Goal: Task Accomplishment & Management: Manage account settings

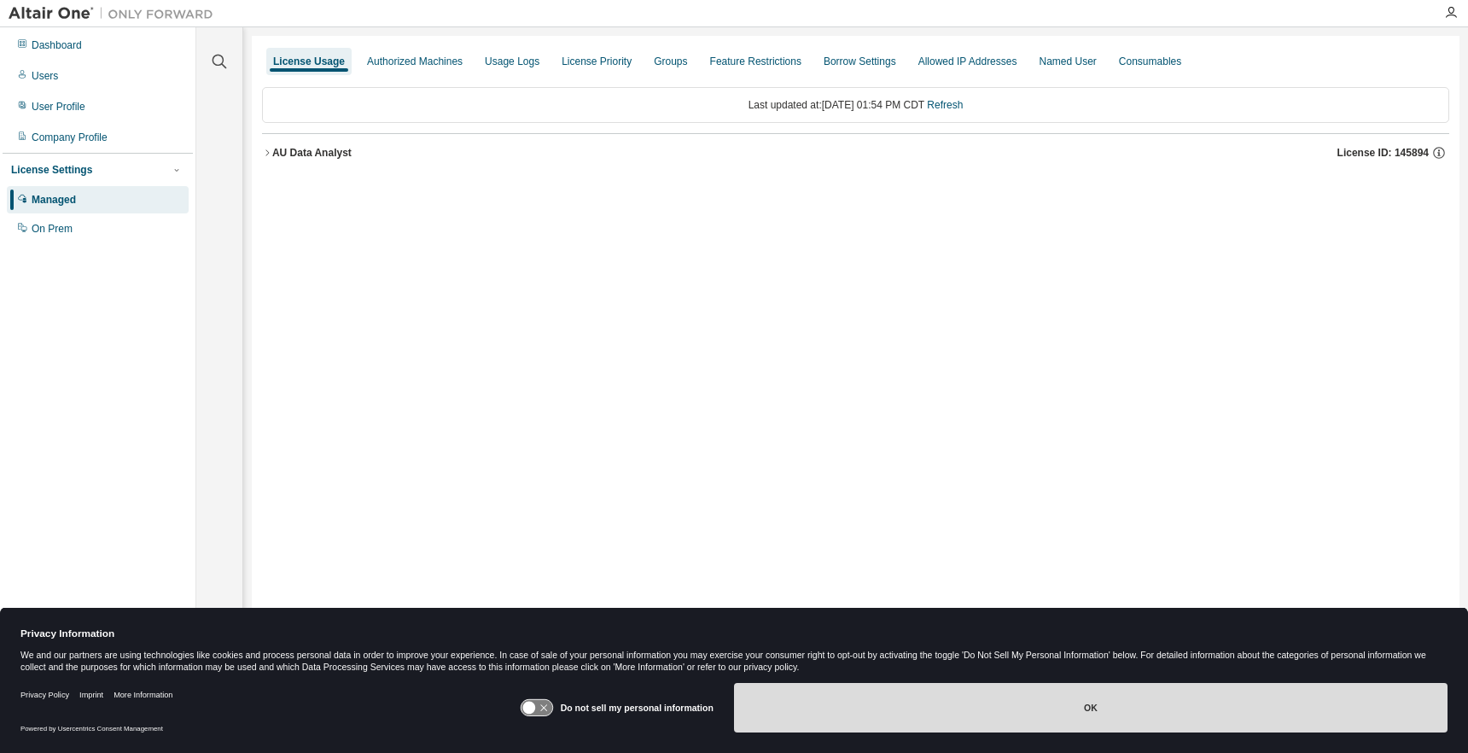
click at [1000, 702] on button "OK" at bounding box center [1091, 708] width 714 height 50
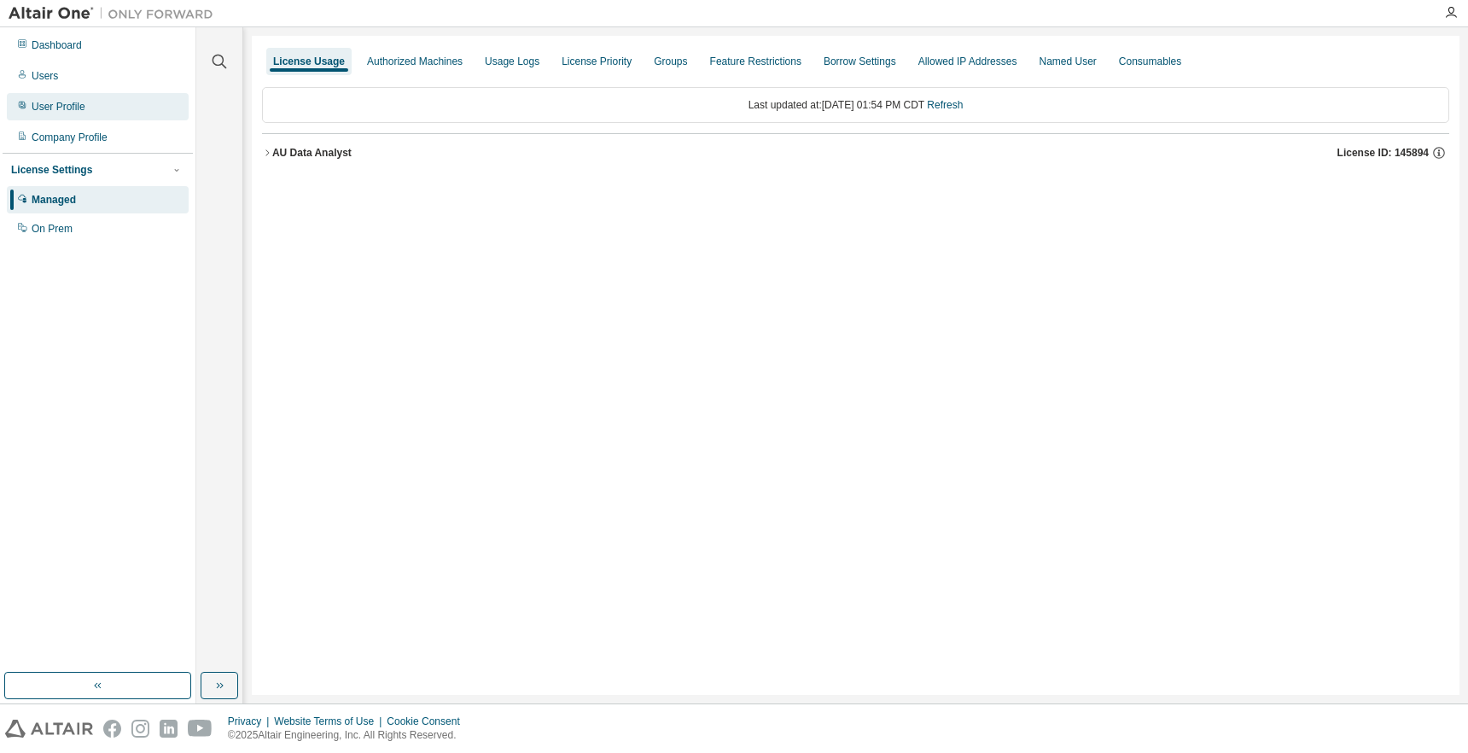
click at [172, 104] on div "User Profile" at bounding box center [98, 106] width 182 height 27
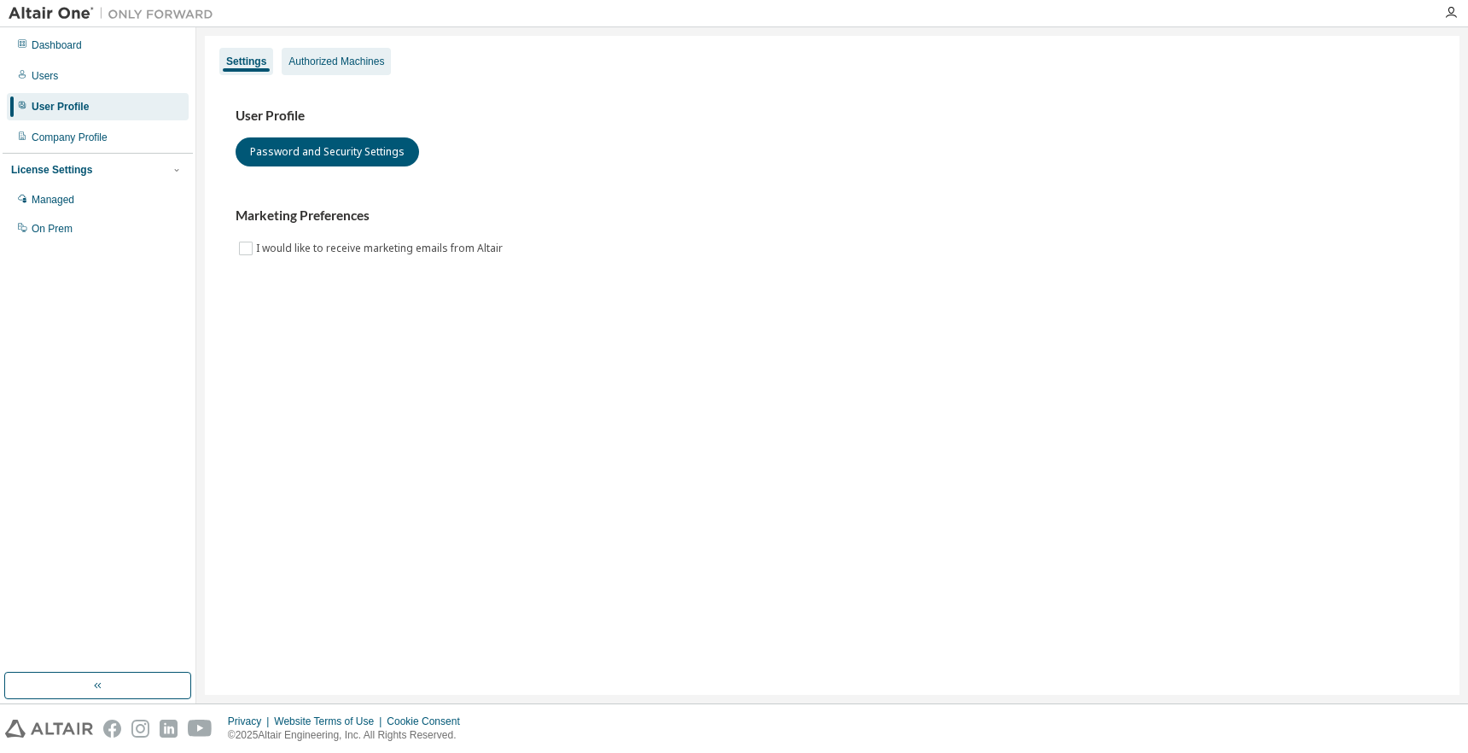
click at [358, 62] on div "Authorized Machines" at bounding box center [336, 62] width 96 height 14
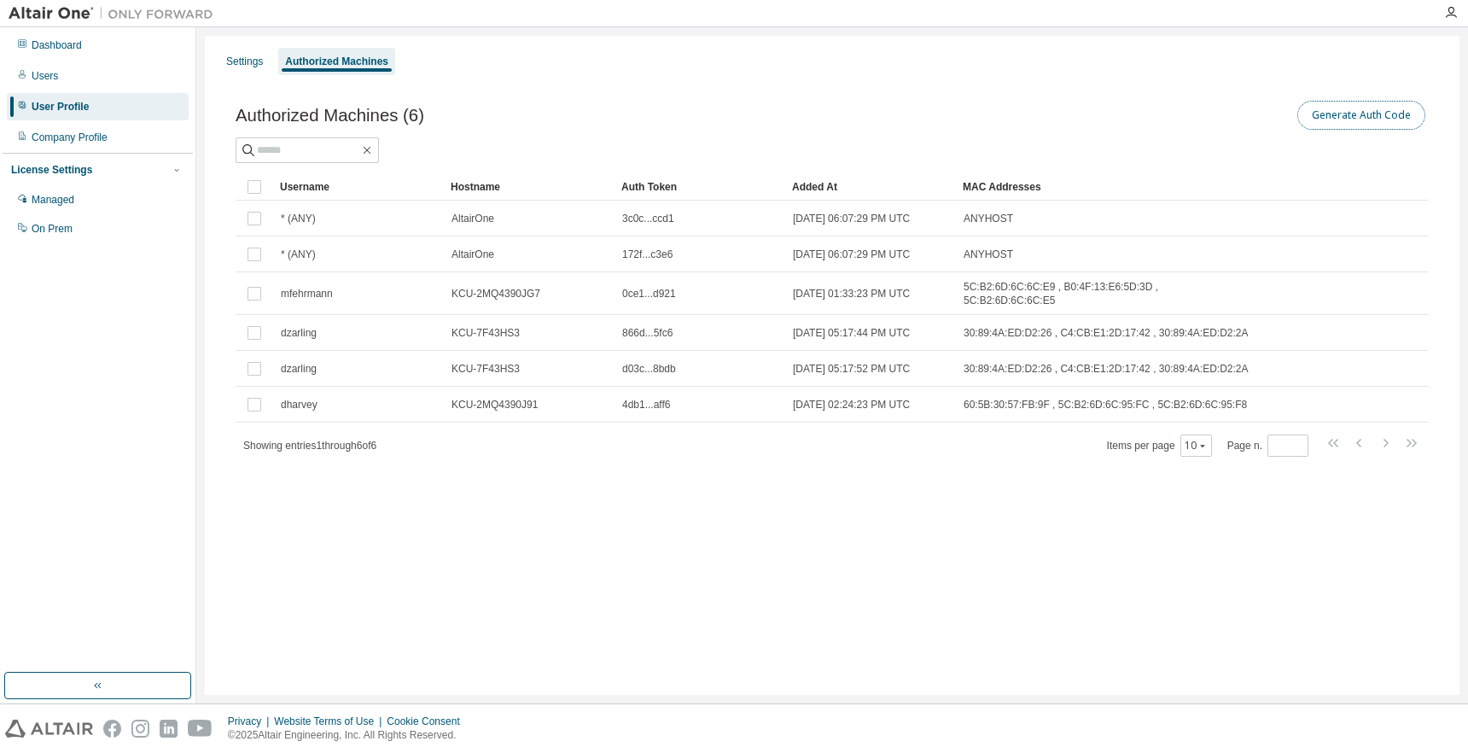
click at [1318, 114] on button "Generate Auth Code" at bounding box center [1361, 115] width 128 height 29
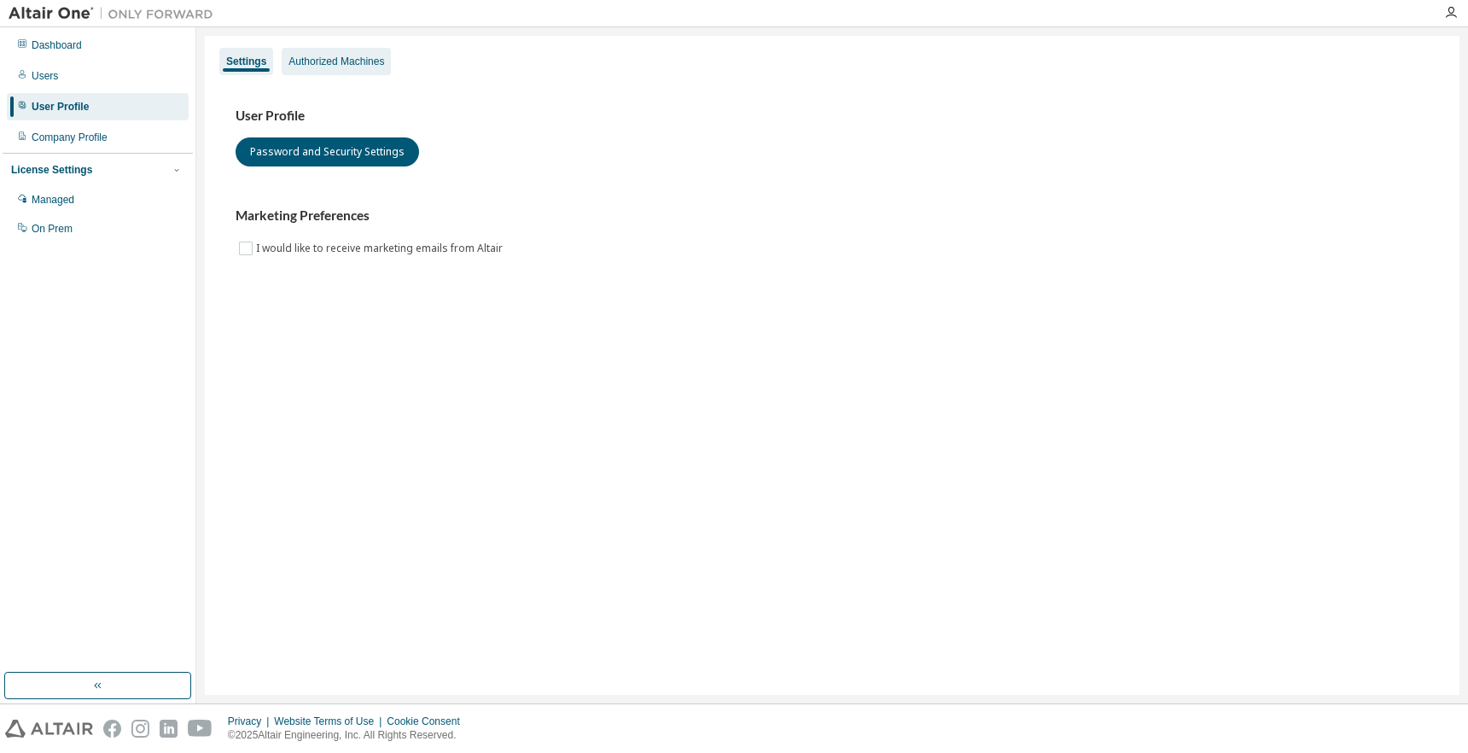
click at [375, 73] on div "Authorized Machines" at bounding box center [336, 61] width 109 height 27
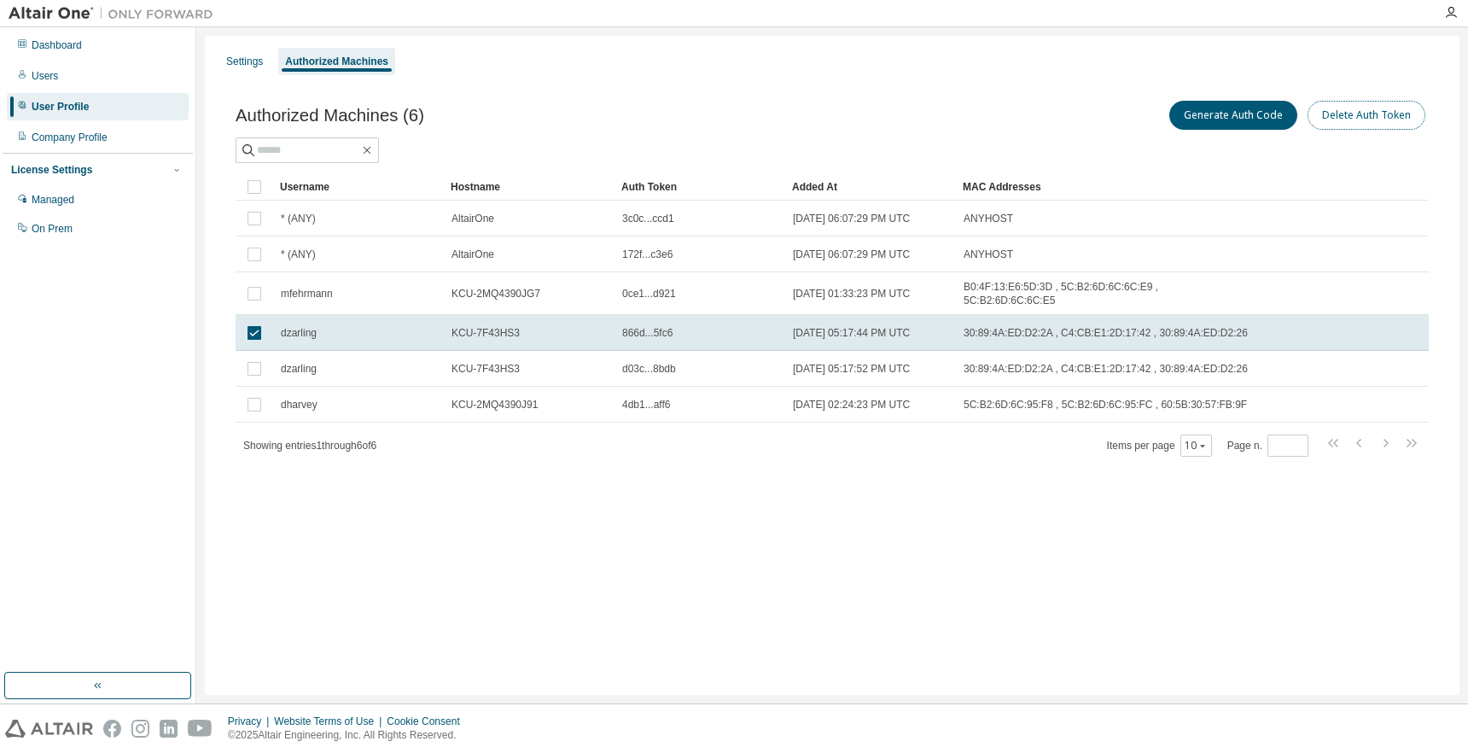
click at [1358, 122] on button "Delete Auth Token" at bounding box center [1367, 115] width 118 height 29
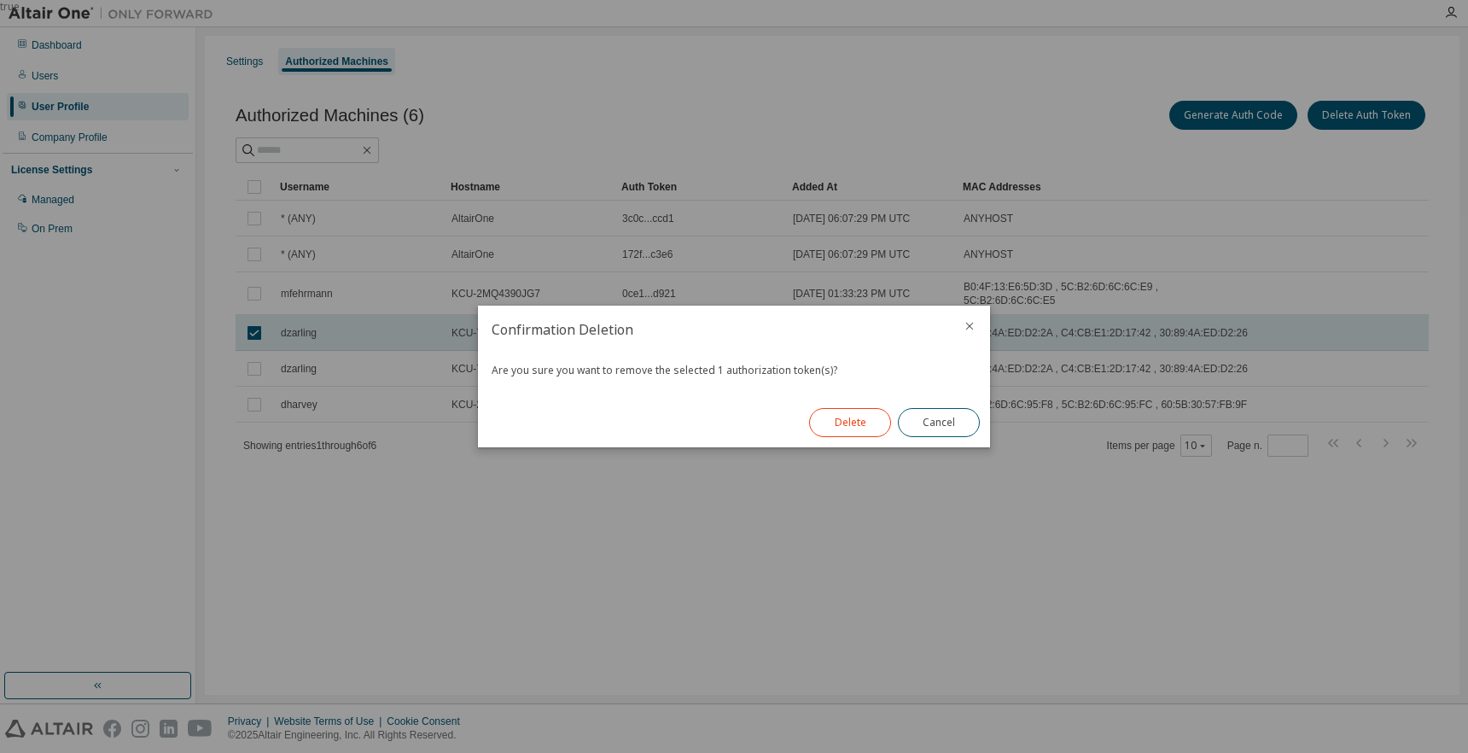
click at [823, 411] on button "Delete" at bounding box center [850, 422] width 82 height 29
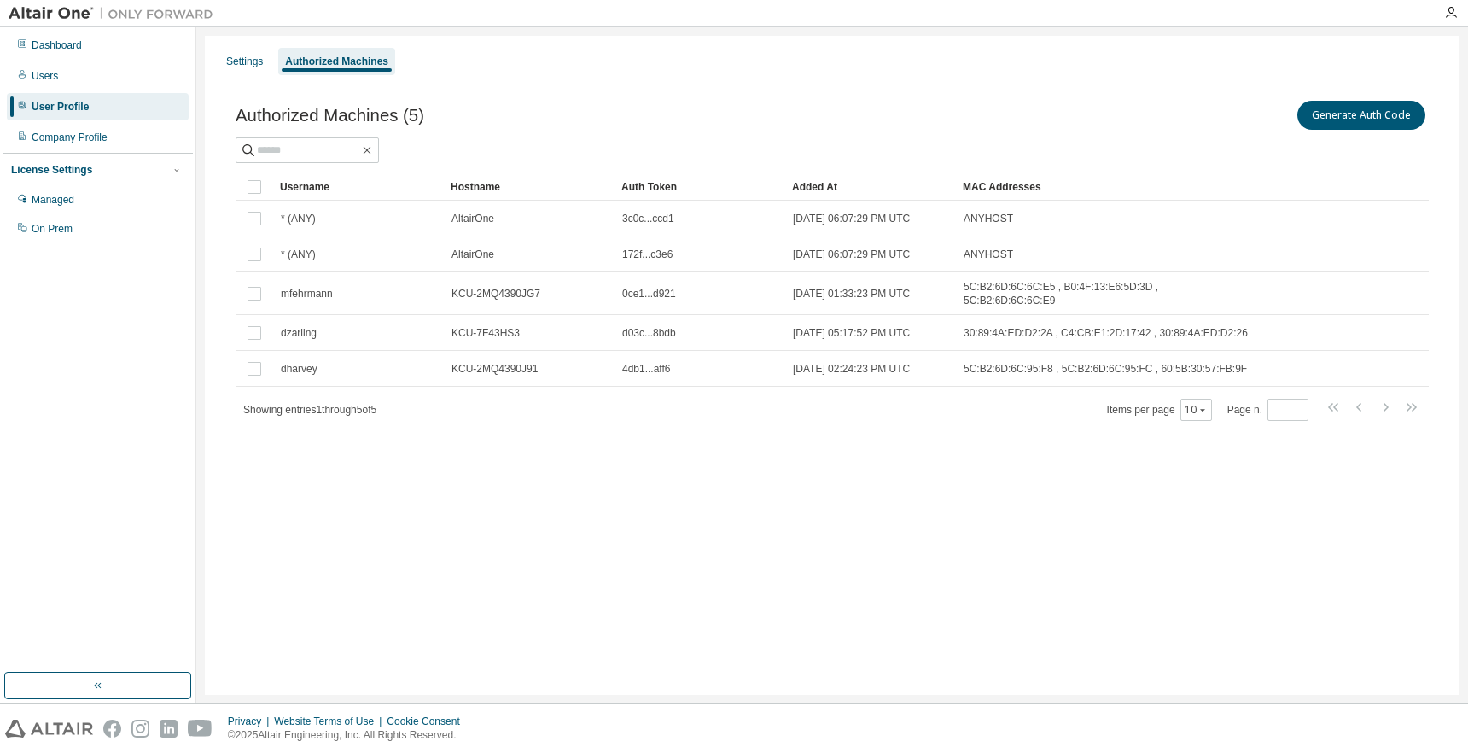
click at [634, 144] on div at bounding box center [832, 150] width 1193 height 26
click at [525, 481] on div "Settings Authorized Machines Authorized Machines (5) Generate Auth Code Clear L…" at bounding box center [832, 365] width 1255 height 659
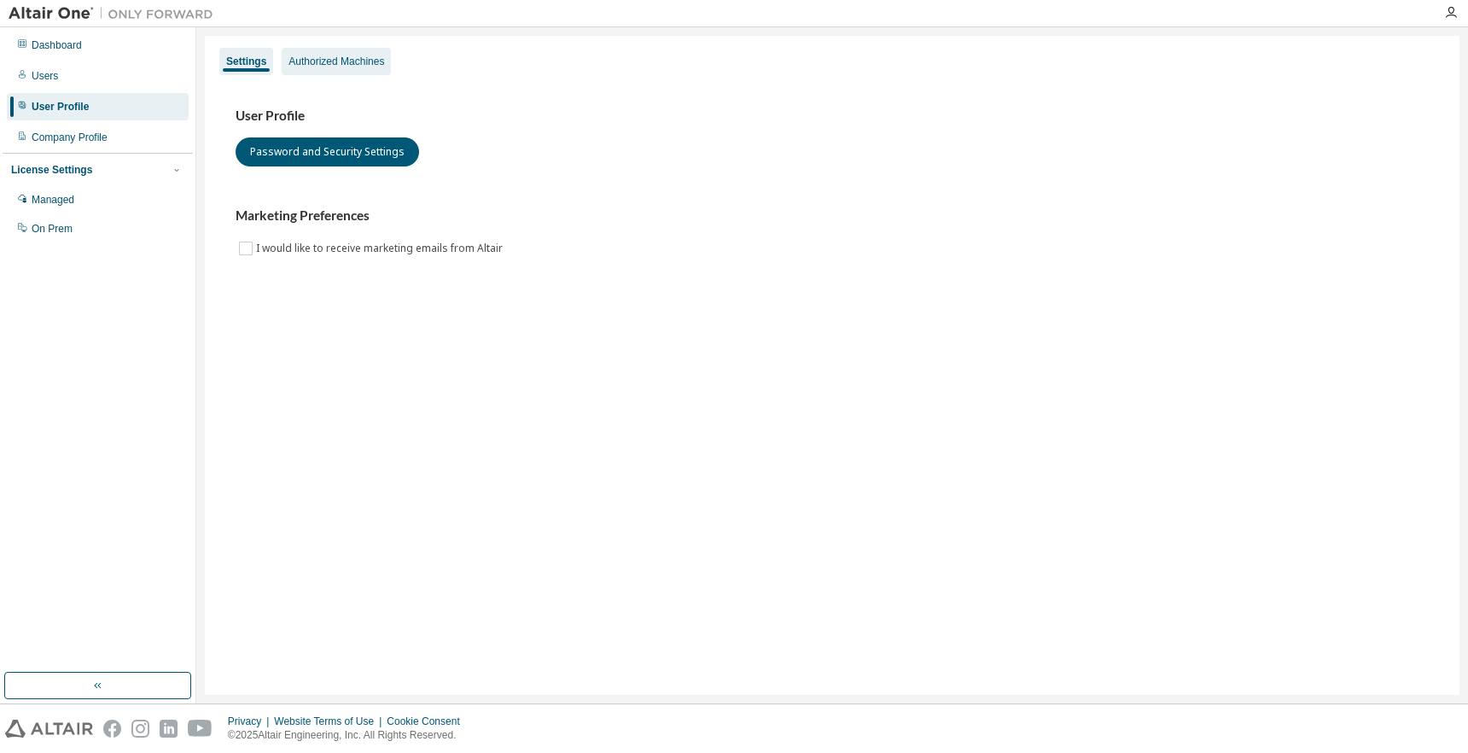
click at [354, 64] on div "Authorized Machines" at bounding box center [336, 62] width 96 height 14
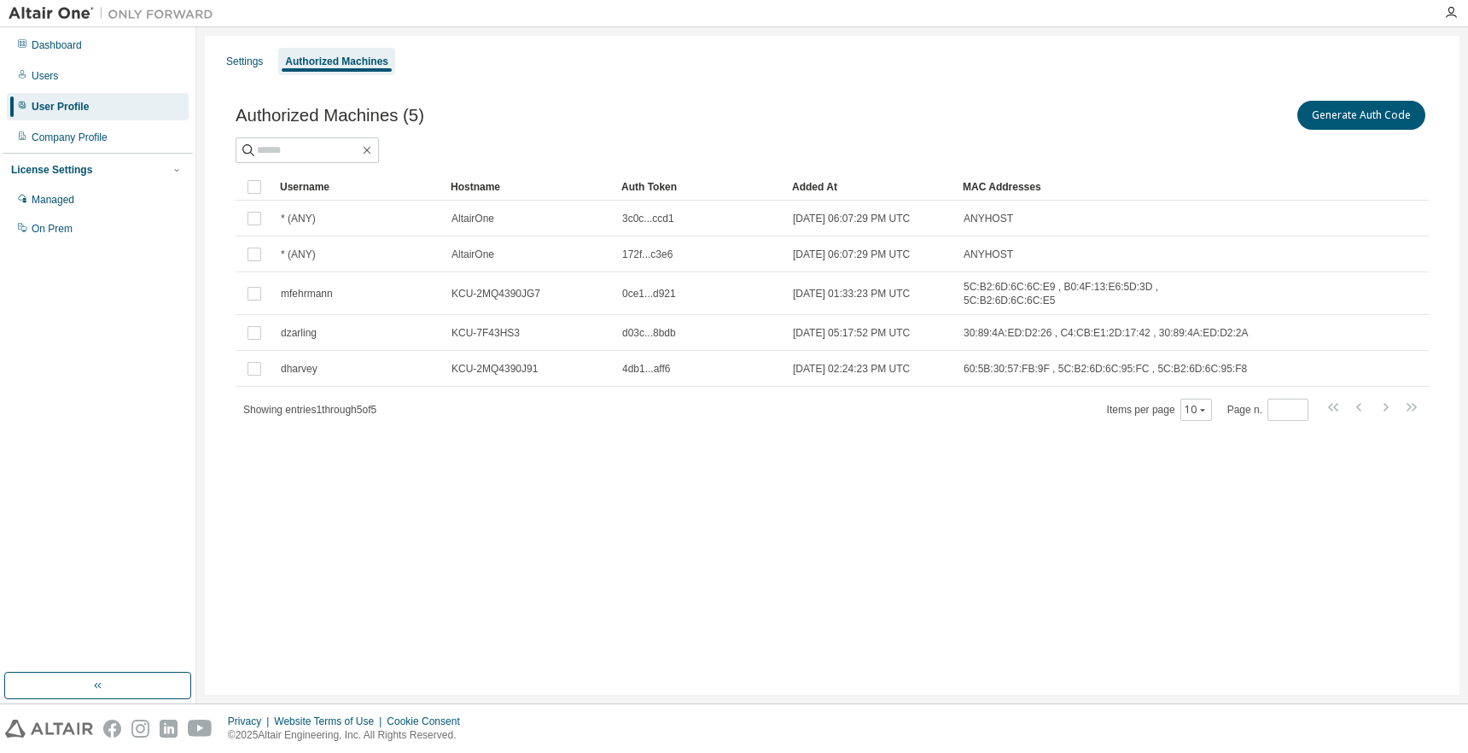
click at [778, 621] on div "Settings Authorized Machines Authorized Machines (5) Generate Auth Code Clear L…" at bounding box center [832, 365] width 1255 height 659
